Goal: Check status

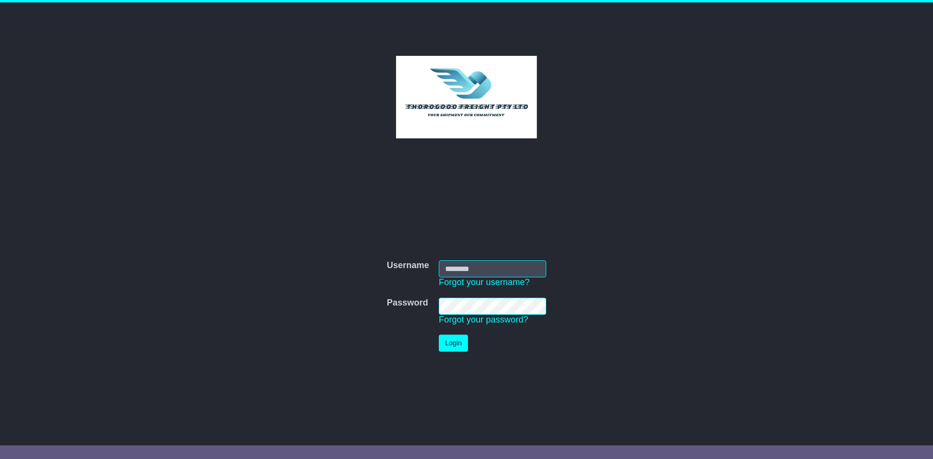
type input "*********"
click at [459, 343] on button "Login" at bounding box center [453, 343] width 29 height 17
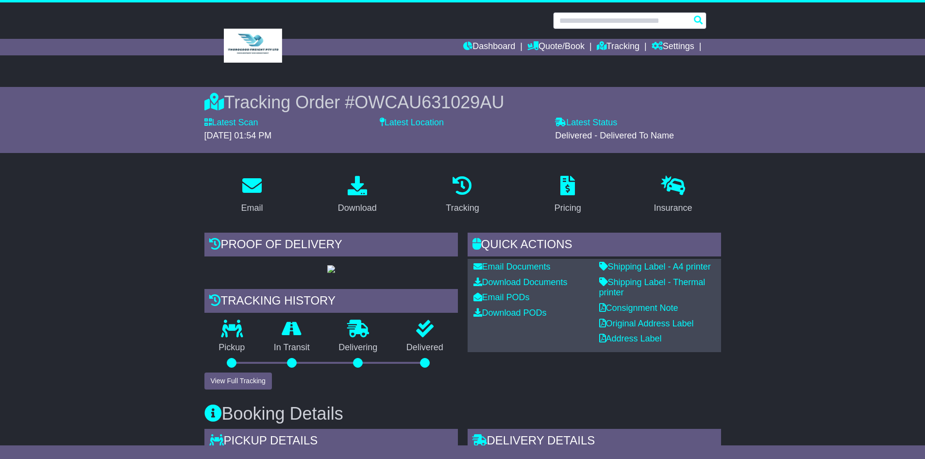
drag, startPoint x: 592, startPoint y: 21, endPoint x: 604, endPoint y: 23, distance: 12.7
click at [592, 21] on input "text" at bounding box center [629, 20] width 153 height 17
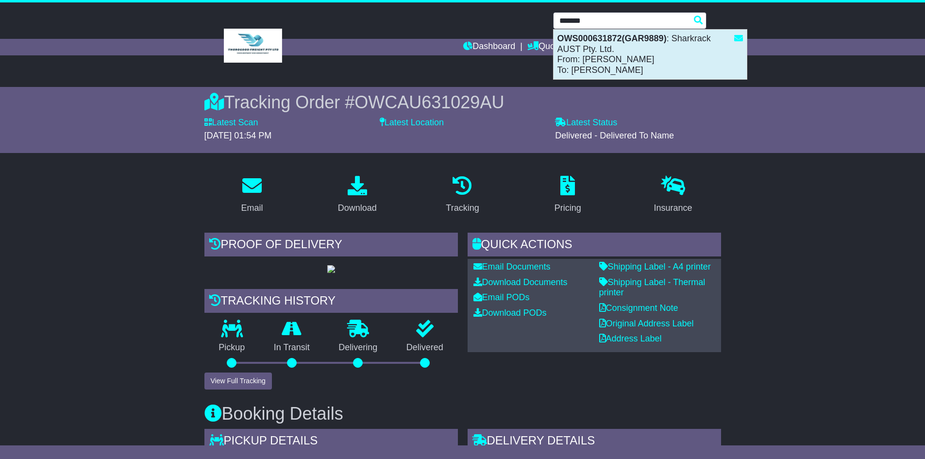
click at [625, 46] on div "OWS000631872(GAR9889) : Sharkrack AUST Pty. Ltd. From: [PERSON_NAME] To: [PERSO…" at bounding box center [650, 55] width 193 height 50
type input "**********"
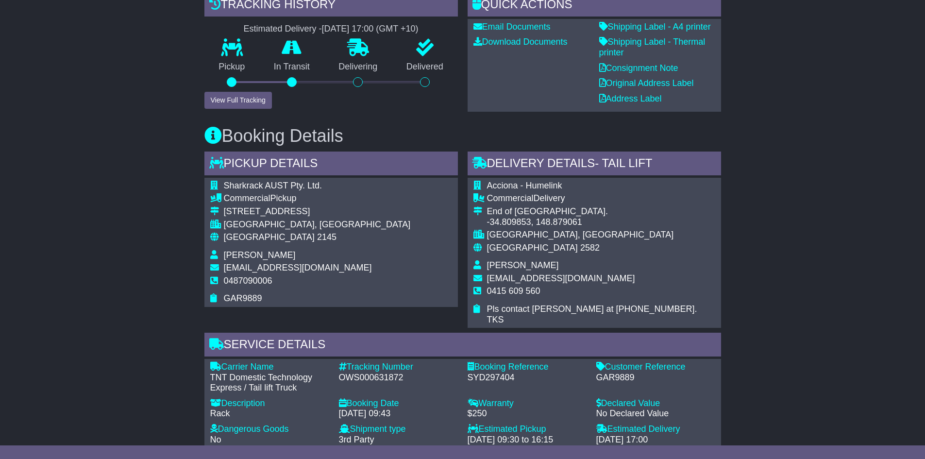
scroll to position [243, 0]
drag, startPoint x: 771, startPoint y: 218, endPoint x: 776, endPoint y: 135, distance: 83.2
click at [778, 135] on div "Email Download Tracking Pricing Insurance" at bounding box center [462, 354] width 925 height 852
click at [221, 101] on button "View Full Tracking" at bounding box center [239, 100] width 68 height 17
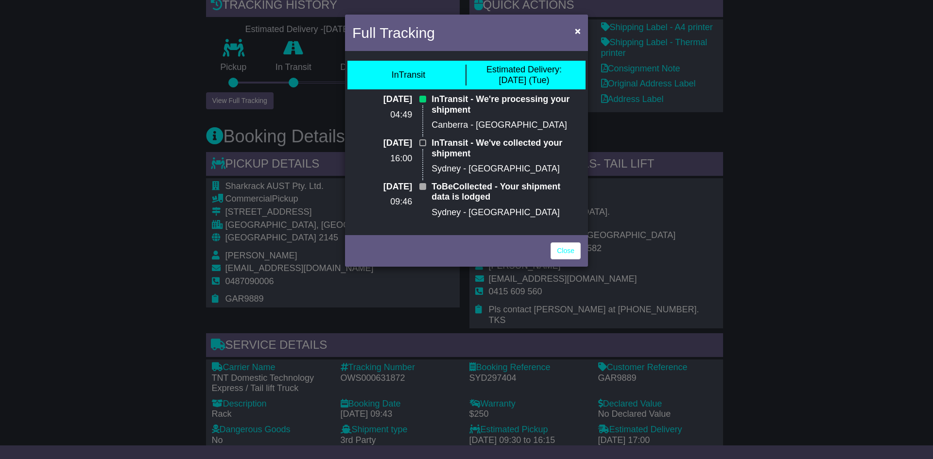
click at [857, 180] on div "Full Tracking × InTransit Estimated Delivery: 12 Aug (Tue) 12 Aug 2025 04:49 In…" at bounding box center [466, 229] width 933 height 459
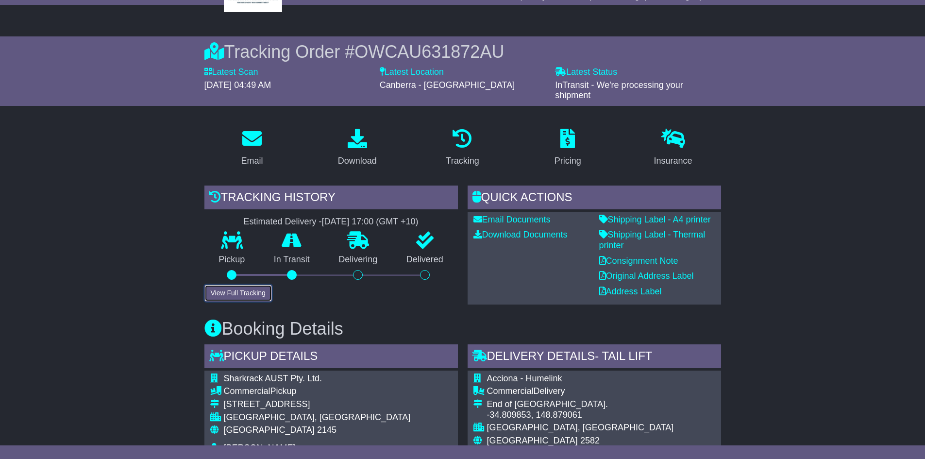
scroll to position [0, 0]
